Goal: Task Accomplishment & Management: Manage account settings

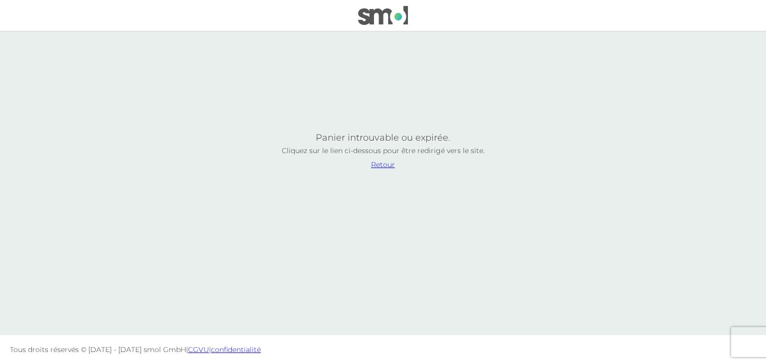
click at [339, 22] on div at bounding box center [383, 15] width 254 height 19
click at [371, 22] on img at bounding box center [383, 15] width 50 height 19
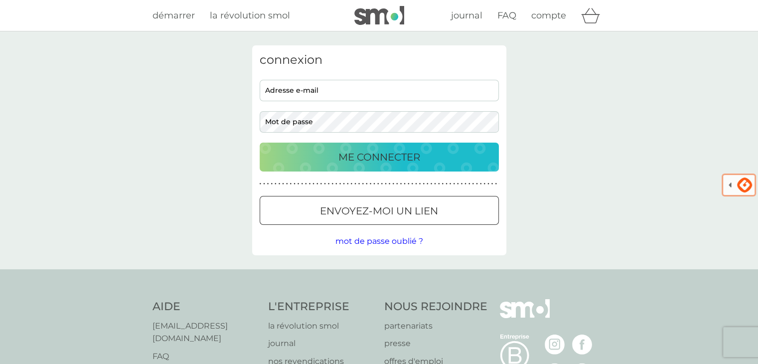
drag, startPoint x: 329, startPoint y: 76, endPoint x: 322, endPoint y: 83, distance: 9.5
click at [322, 83] on div "connexion adresse e-mail mot de passe ME CONNECTER ● ● ● ● ● ● ● ● ● ● ● ● ● ● …" at bounding box center [379, 150] width 254 height 210
click at [322, 83] on input "adresse e-mail" at bounding box center [379, 90] width 239 height 21
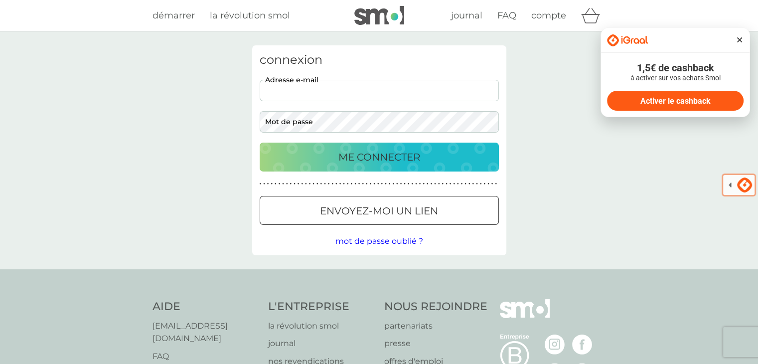
type input "[EMAIL_ADDRESS][DOMAIN_NAME]"
click at [260, 143] on button "ME CONNECTER" at bounding box center [379, 157] width 239 height 29
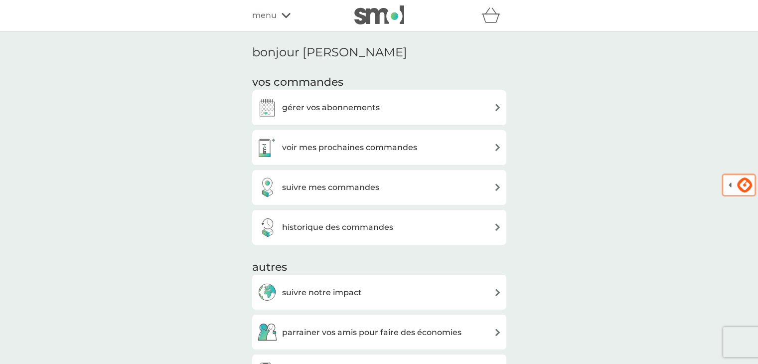
click at [355, 225] on h3 "historique des commandes" at bounding box center [337, 227] width 111 height 13
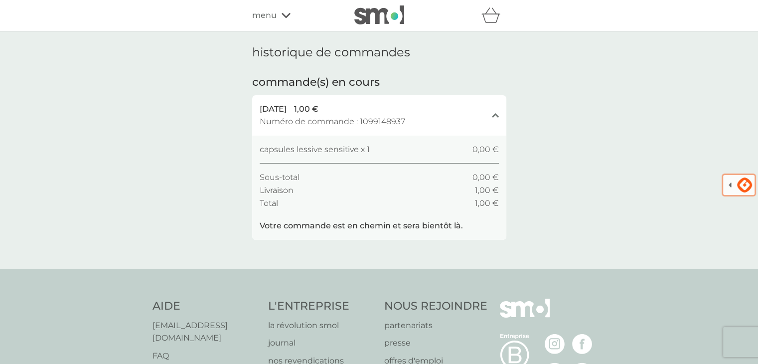
click at [377, 121] on span "Numéro de commande : 1099148937" at bounding box center [333, 121] width 146 height 13
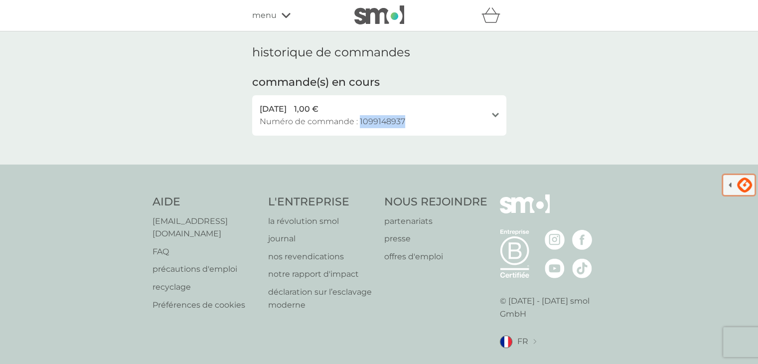
click at [377, 121] on span "Numéro de commande : 1099148937" at bounding box center [333, 121] width 146 height 13
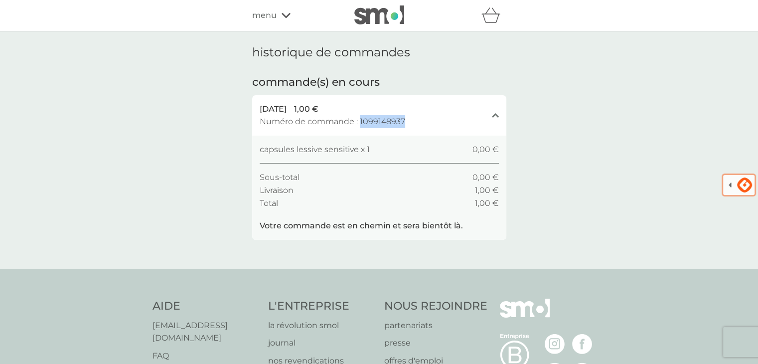
copy span "1099148937"
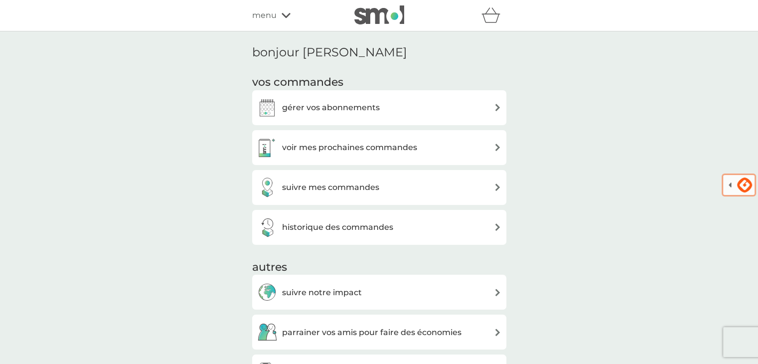
click at [287, 10] on div "menu" at bounding box center [294, 15] width 85 height 13
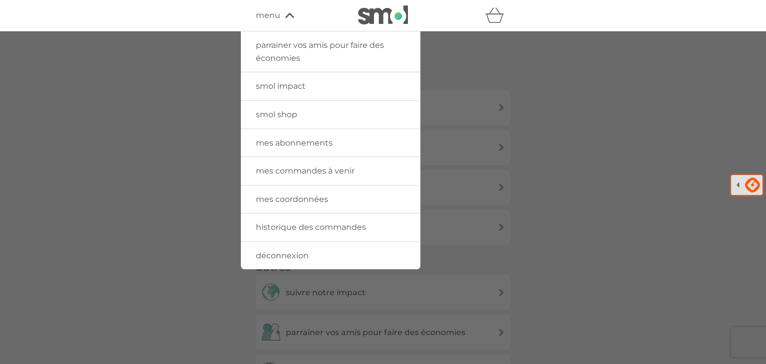
click at [384, 12] on img at bounding box center [383, 14] width 50 height 19
click at [483, 63] on div at bounding box center [383, 213] width 766 height 364
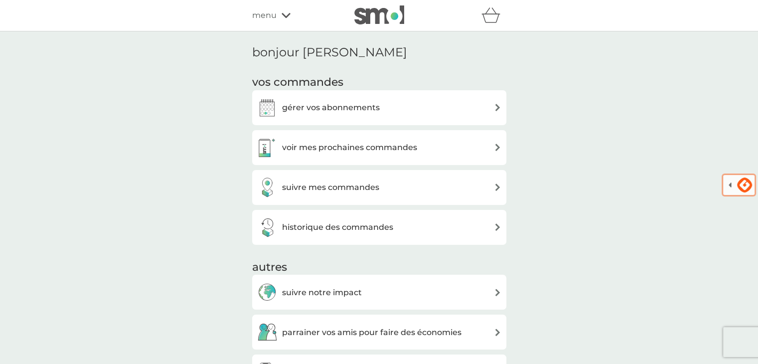
click at [388, 28] on div "parrainer vos amis pour faire des économies smol impact smol shop mes abonnemen…" at bounding box center [379, 15] width 758 height 31
click at [396, 10] on img at bounding box center [379, 14] width 50 height 19
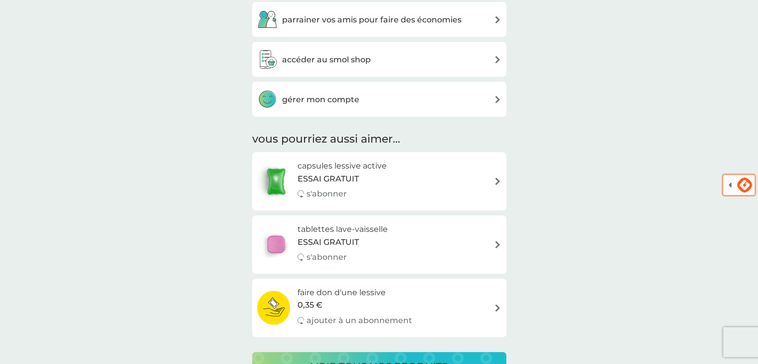
scroll to position [313, 0]
click at [346, 98] on h3 "gérer mon compte" at bounding box center [320, 99] width 77 height 13
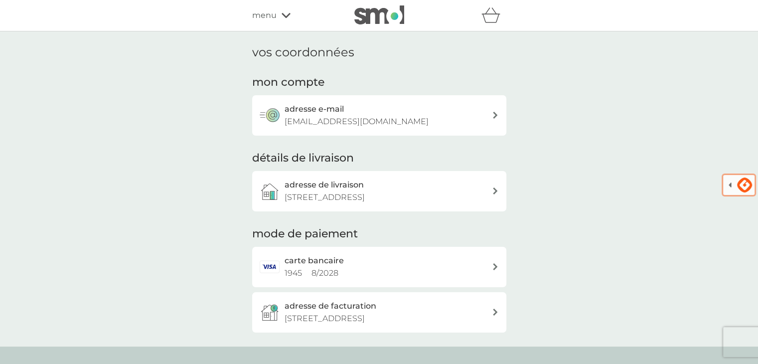
click at [340, 122] on p "[EMAIL_ADDRESS][DOMAIN_NAME]" at bounding box center [357, 121] width 144 height 13
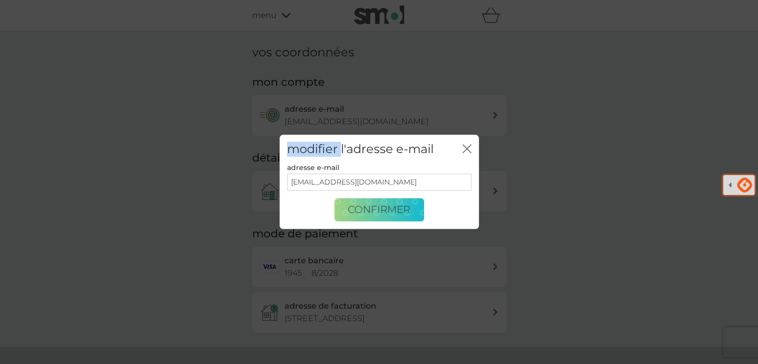
click at [340, 122] on div "modifier l'adresse e-mail fermer adresse e-mail johnwk811@gmail.com confirmer" at bounding box center [379, 182] width 758 height 364
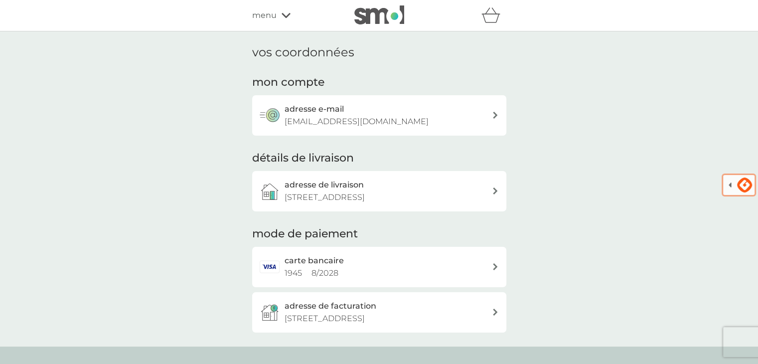
click at [340, 122] on p "[EMAIL_ADDRESS][DOMAIN_NAME]" at bounding box center [357, 121] width 144 height 13
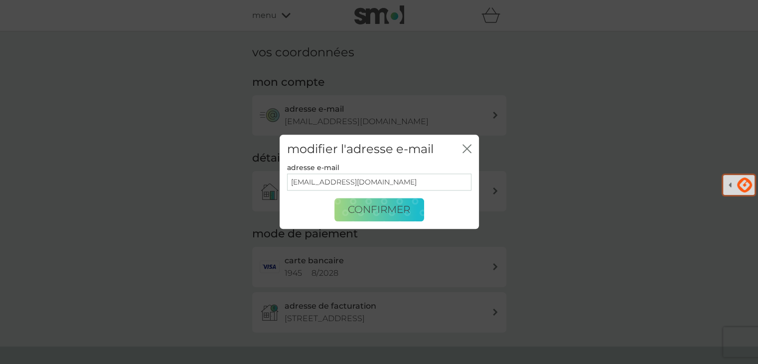
click at [370, 180] on input "[EMAIL_ADDRESS][DOMAIN_NAME]" at bounding box center [379, 181] width 184 height 17
click at [466, 98] on div "modifier l'adresse e-mail fermer adresse e-mail johnwk811@gmail.com confirmer" at bounding box center [379, 182] width 758 height 364
click at [466, 142] on div "fermer" at bounding box center [467, 149] width 9 height 14
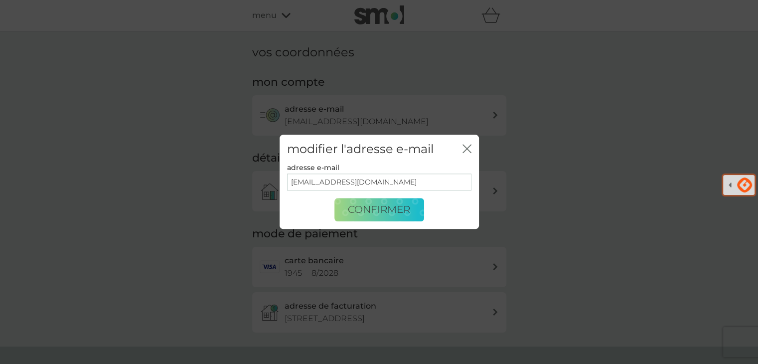
click at [464, 148] on icon "fermer" at bounding box center [467, 148] width 9 height 9
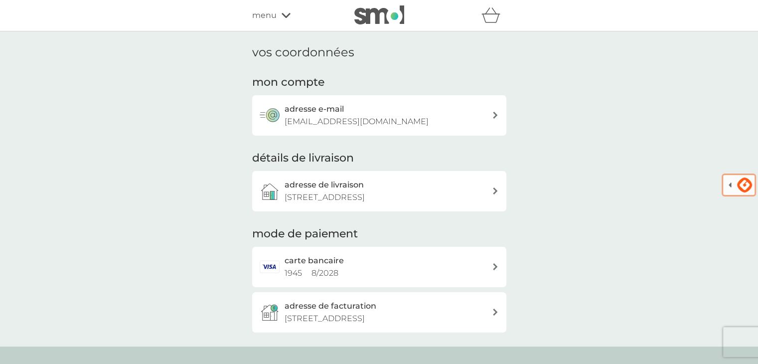
drag, startPoint x: 381, startPoint y: 26, endPoint x: 383, endPoint y: 17, distance: 9.3
click at [383, 17] on div "parrainer vos amis pour faire des économies smol impact smol shop mes abonnemen…" at bounding box center [379, 15] width 758 height 31
click at [383, 17] on img at bounding box center [379, 14] width 50 height 19
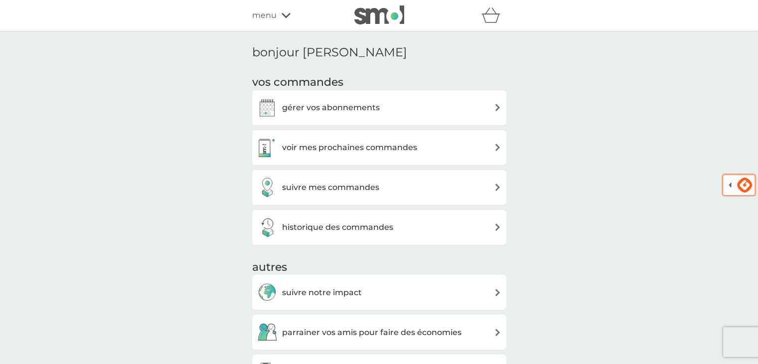
click at [367, 152] on h3 "voir mes prochaines commandes" at bounding box center [349, 147] width 135 height 13
click at [301, 222] on h3 "historique des commandes" at bounding box center [337, 227] width 111 height 13
